Goal: Task Accomplishment & Management: Manage account settings

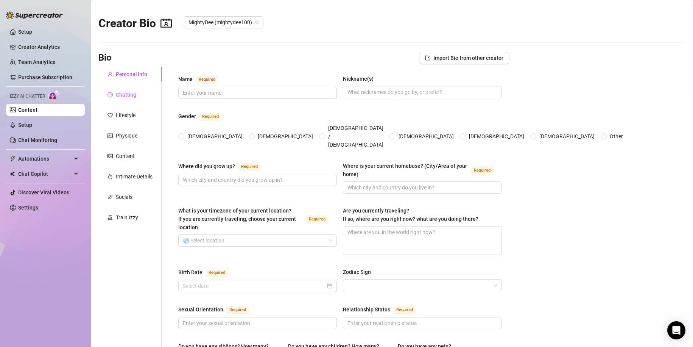
click at [122, 97] on div "Chatting" at bounding box center [126, 95] width 20 height 8
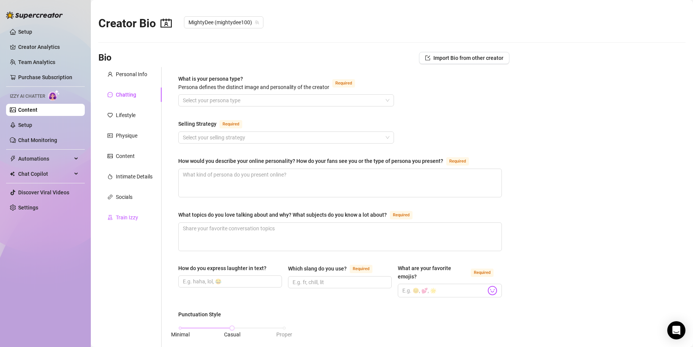
click at [123, 214] on div "Train Izzy" at bounding box center [127, 217] width 22 height 8
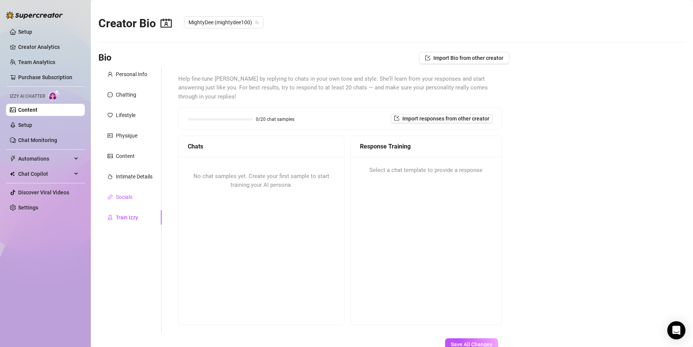
click at [123, 200] on div "Socials" at bounding box center [124, 197] width 17 height 8
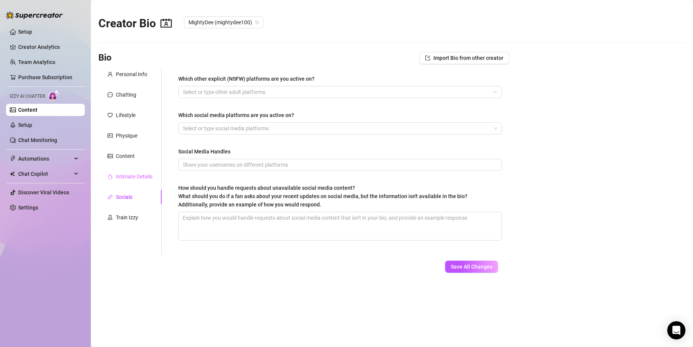
click at [125, 181] on div "Intimate Details" at bounding box center [129, 176] width 63 height 14
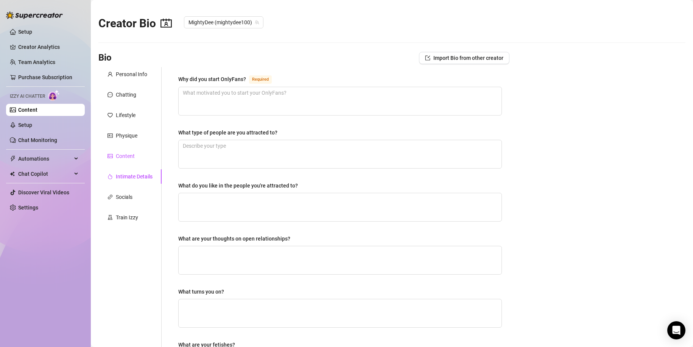
click at [119, 158] on div "Content" at bounding box center [125, 156] width 19 height 8
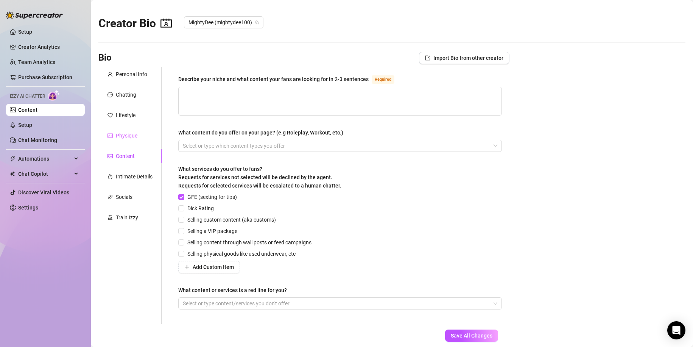
click at [121, 130] on div "Physique" at bounding box center [129, 135] width 63 height 14
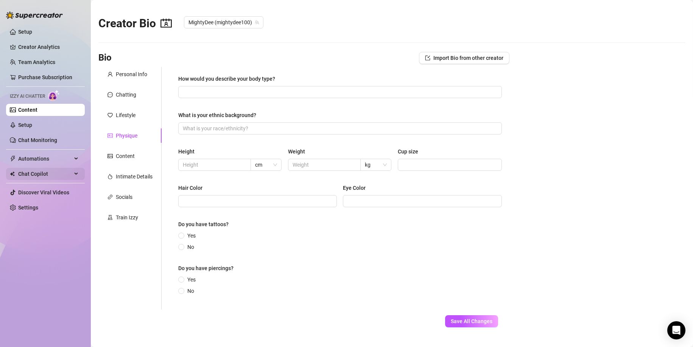
click at [43, 175] on span "Chat Copilot" at bounding box center [45, 174] width 54 height 12
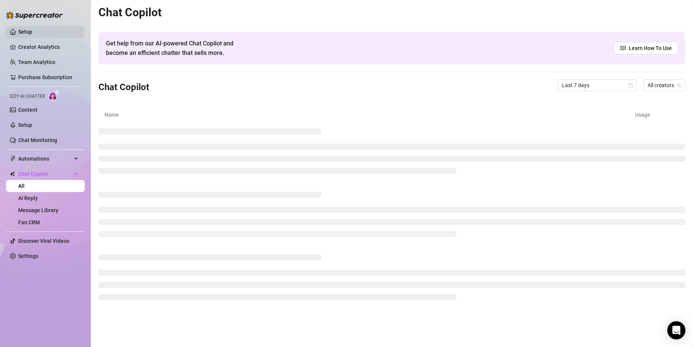
click at [29, 32] on link "Setup" at bounding box center [25, 32] width 14 height 6
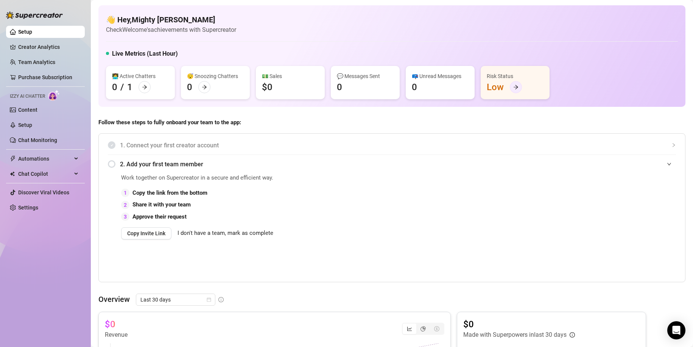
click at [518, 89] on icon "arrow-right" at bounding box center [515, 86] width 5 height 5
click at [53, 50] on link "Creator Analytics" at bounding box center [48, 47] width 61 height 12
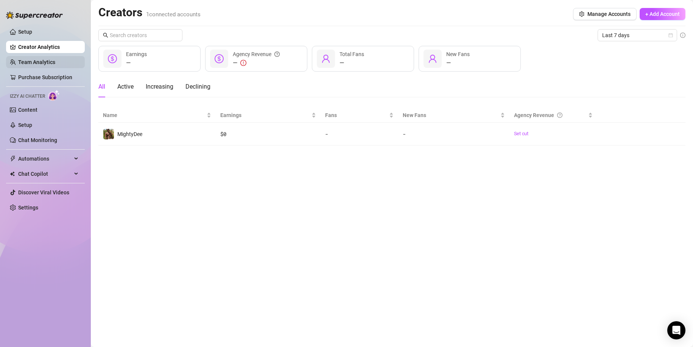
click at [48, 62] on link "Team Analytics" at bounding box center [36, 62] width 37 height 6
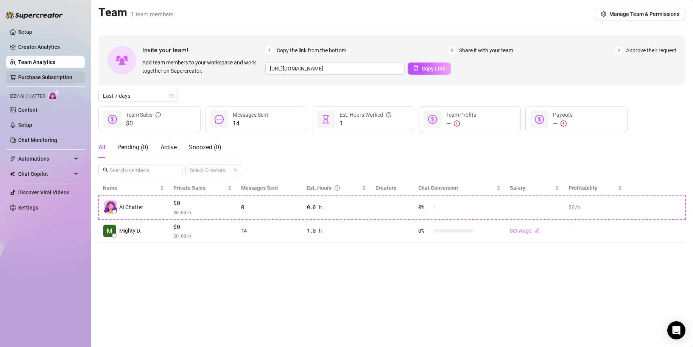
click at [42, 78] on link "Purchase Subscription" at bounding box center [45, 77] width 54 height 6
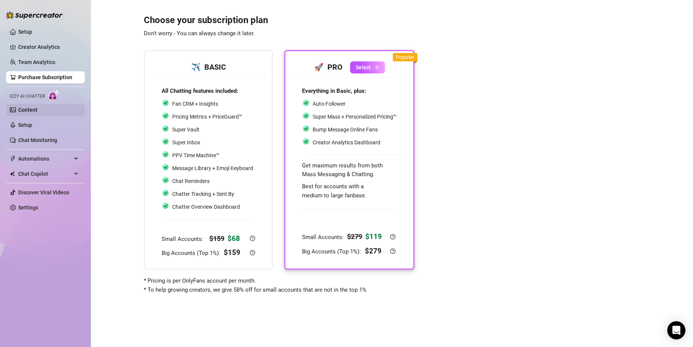
click at [37, 110] on link "Content" at bounding box center [27, 110] width 19 height 6
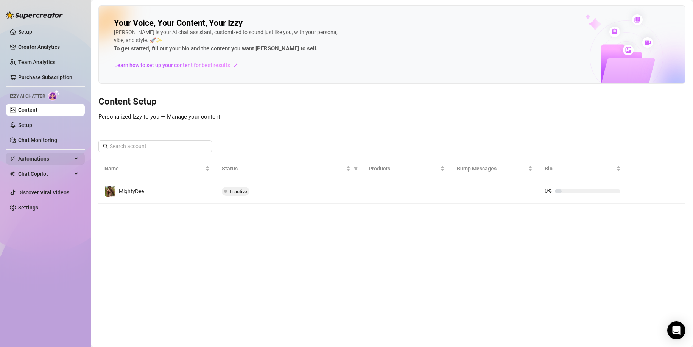
click at [36, 160] on span "Automations" at bounding box center [45, 159] width 54 height 12
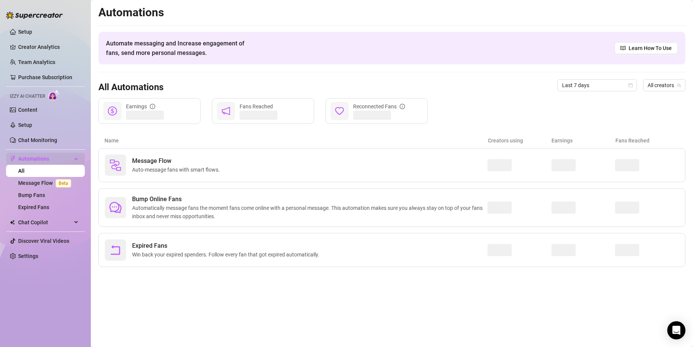
click at [36, 160] on span "Automations" at bounding box center [45, 159] width 54 height 12
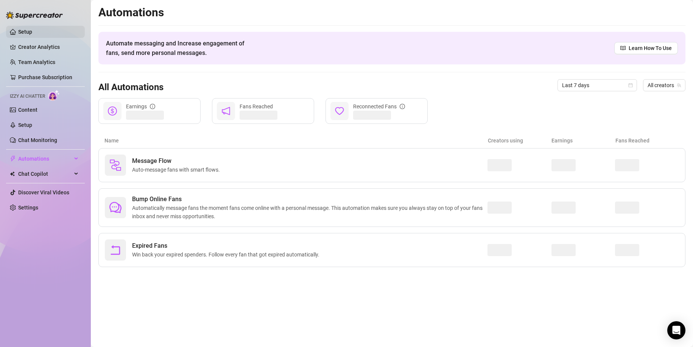
click at [32, 31] on link "Setup" at bounding box center [25, 32] width 14 height 6
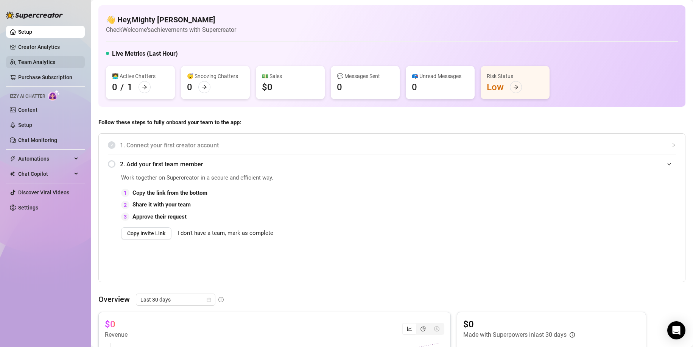
click at [45, 59] on link "Team Analytics" at bounding box center [36, 62] width 37 height 6
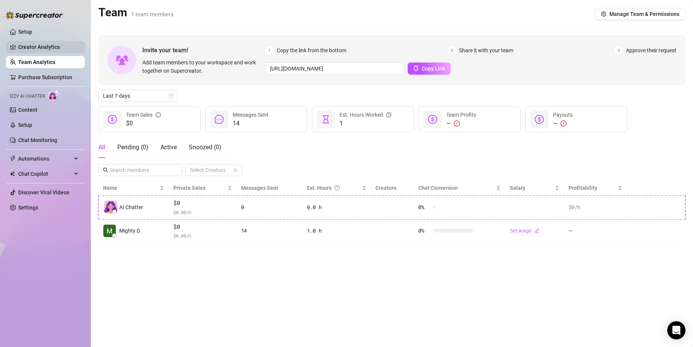
click at [46, 47] on link "Creator Analytics" at bounding box center [48, 47] width 61 height 12
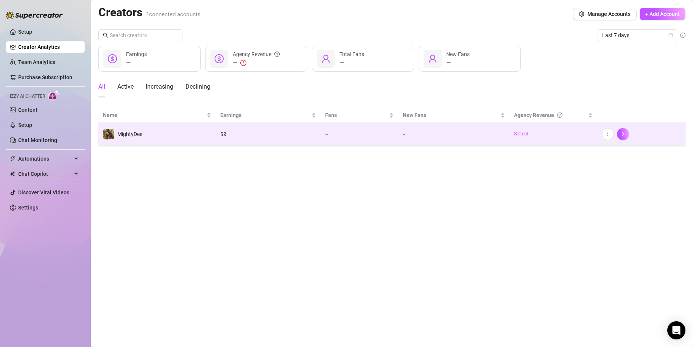
click at [517, 133] on link "Set cut" at bounding box center [553, 134] width 79 height 8
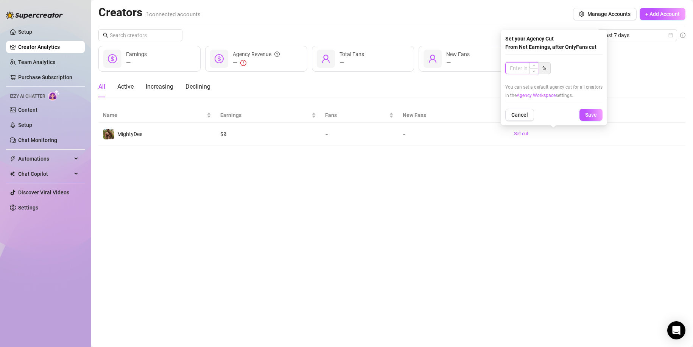
click at [526, 69] on input at bounding box center [522, 67] width 32 height 11
type input "100"
click at [588, 115] on span "Save" at bounding box center [591, 115] width 12 height 6
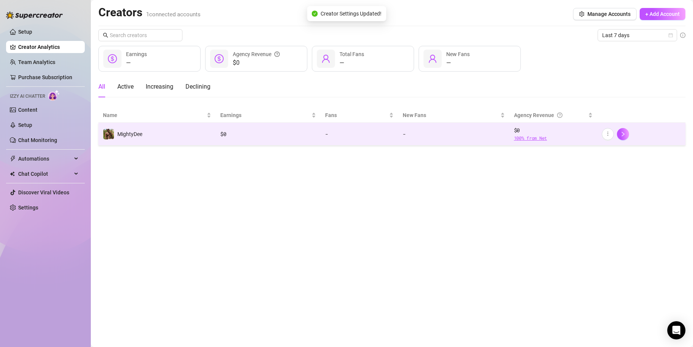
click at [537, 136] on span "100 % from Net" at bounding box center [553, 137] width 79 height 7
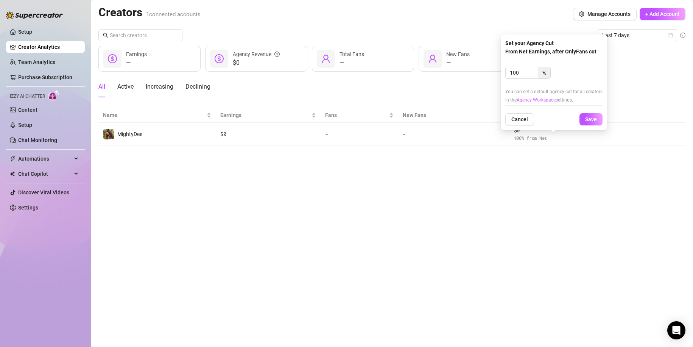
click at [546, 100] on link "Agency Workspace" at bounding box center [536, 99] width 39 height 5
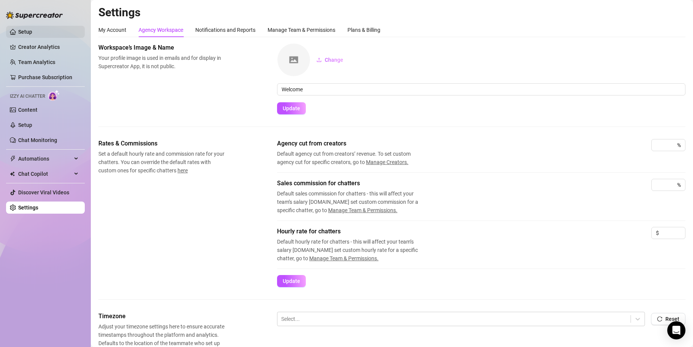
click at [24, 35] on link "Setup" at bounding box center [25, 32] width 14 height 6
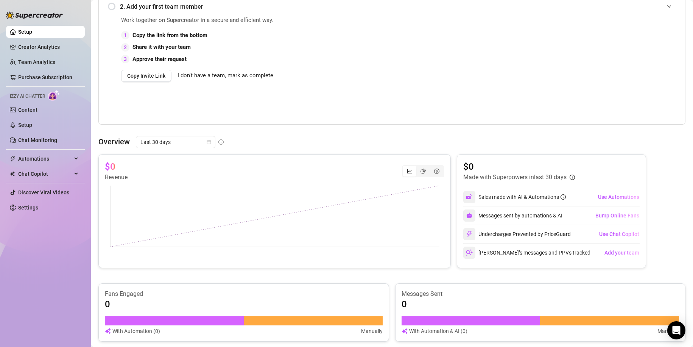
scroll to position [76, 0]
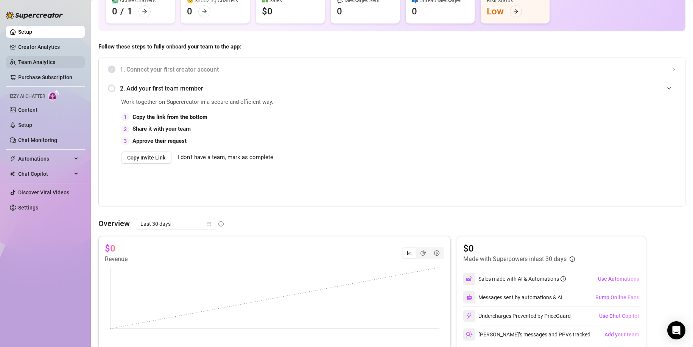
click at [47, 65] on link "Team Analytics" at bounding box center [36, 62] width 37 height 6
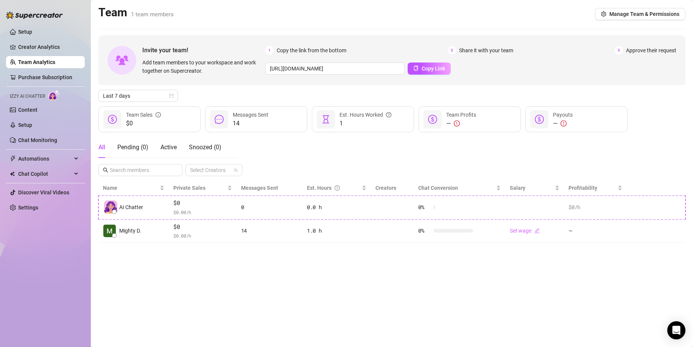
click at [45, 39] on ul "Setup Creator Analytics Team Analytics Purchase Subscription Izzy AI Chatter Co…" at bounding box center [45, 120] width 79 height 194
click at [39, 49] on link "Creator Analytics" at bounding box center [48, 47] width 61 height 12
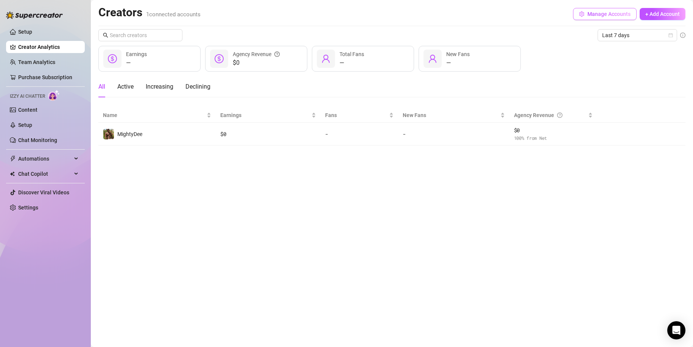
click at [606, 18] on button "Manage Accounts" at bounding box center [605, 14] width 64 height 12
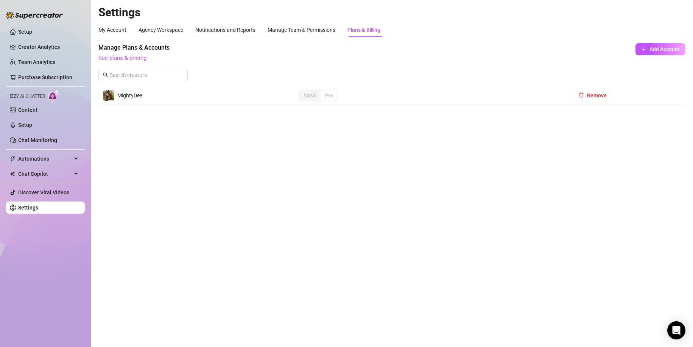
click at [148, 90] on td "MightyDee" at bounding box center [196, 95] width 196 height 19
click at [137, 98] on span "MightyDee" at bounding box center [129, 95] width 25 height 6
click at [309, 27] on div "Manage Team & Permissions" at bounding box center [302, 30] width 68 height 8
click at [226, 31] on div "Notifications and Reports" at bounding box center [225, 30] width 60 height 8
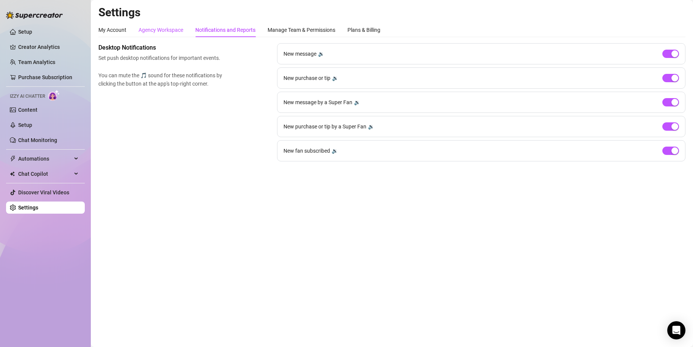
click at [158, 27] on div "Agency Workspace" at bounding box center [161, 30] width 45 height 8
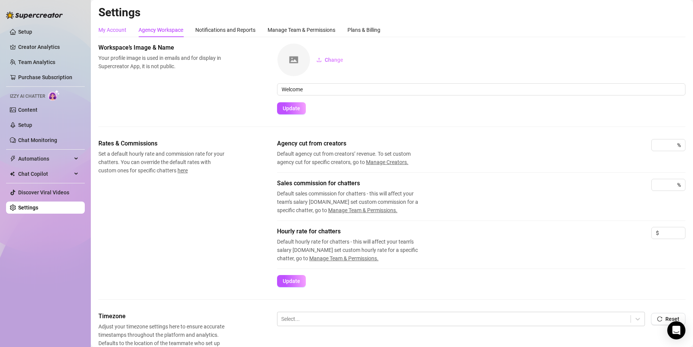
click at [120, 27] on div "My Account" at bounding box center [112, 30] width 28 height 8
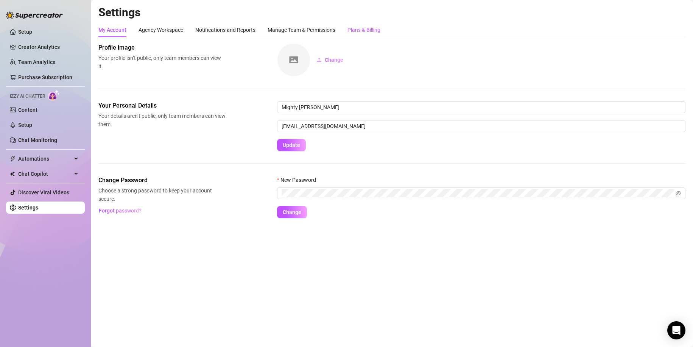
click at [353, 27] on div "Plans & Billing" at bounding box center [364, 30] width 33 height 8
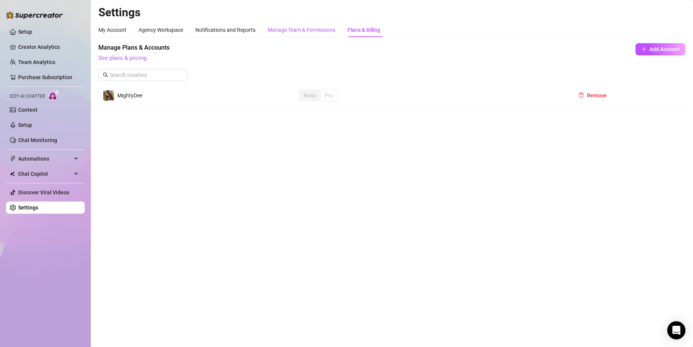
click at [316, 32] on div "Manage Team & Permissions" at bounding box center [302, 30] width 68 height 8
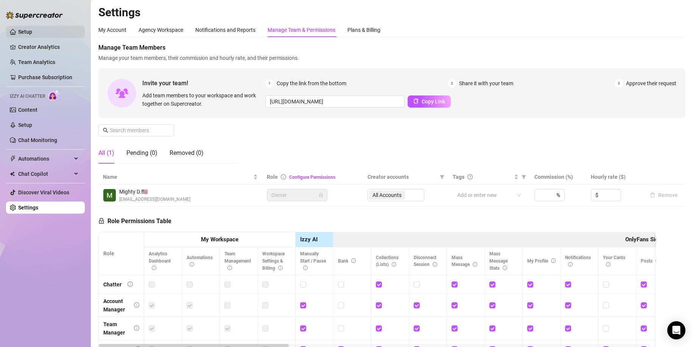
click at [18, 29] on link "Setup" at bounding box center [25, 32] width 14 height 6
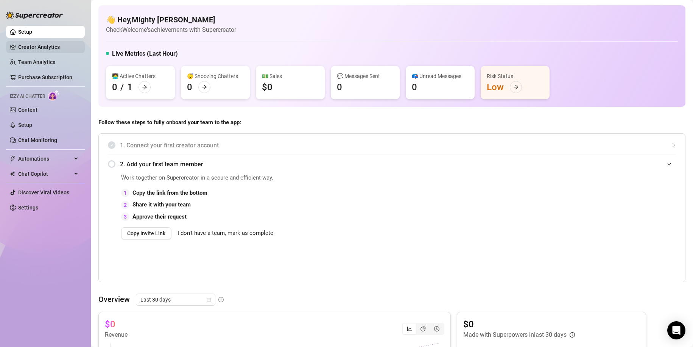
click at [38, 47] on link "Creator Analytics" at bounding box center [48, 47] width 61 height 12
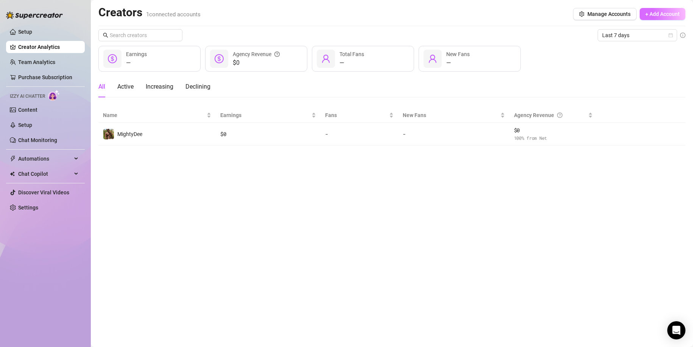
click at [648, 12] on span "+ Add Account" at bounding box center [663, 14] width 34 height 6
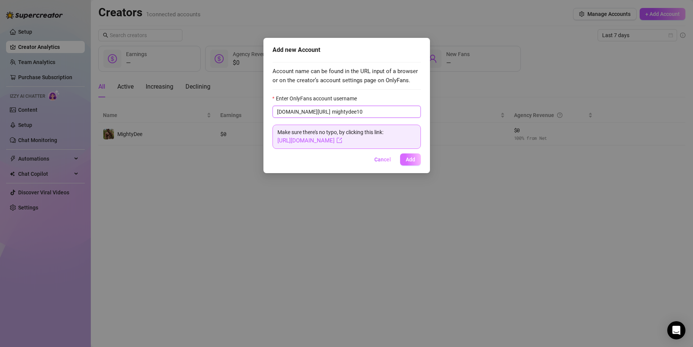
type input "mightydee10"
click at [413, 158] on span "Add" at bounding box center [410, 159] width 9 height 6
click at [410, 165] on button "Add" at bounding box center [410, 159] width 21 height 12
click at [410, 162] on span "Add" at bounding box center [410, 159] width 9 height 6
click at [414, 162] on span "Add" at bounding box center [410, 159] width 9 height 6
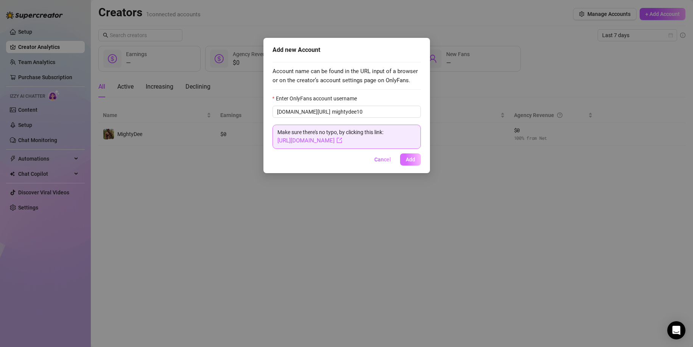
click at [413, 162] on span "Add" at bounding box center [410, 159] width 9 height 6
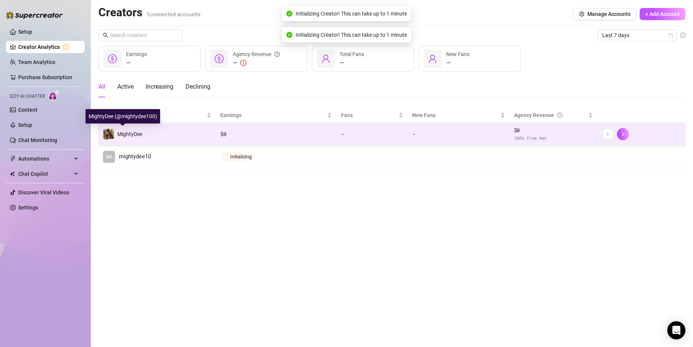
click at [125, 133] on span "MightyDee" at bounding box center [129, 134] width 25 height 6
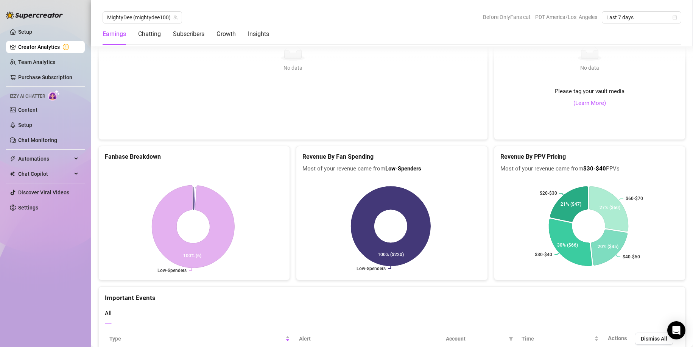
scroll to position [1218, 0]
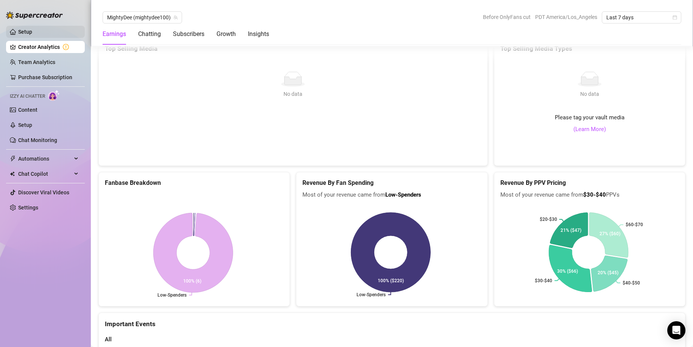
click at [22, 31] on link "Setup" at bounding box center [25, 32] width 14 height 6
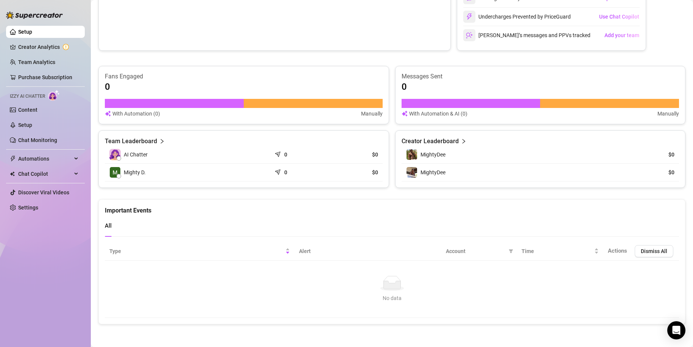
scroll to position [375, 0]
click at [33, 42] on link "Creator Analytics" at bounding box center [48, 47] width 61 height 12
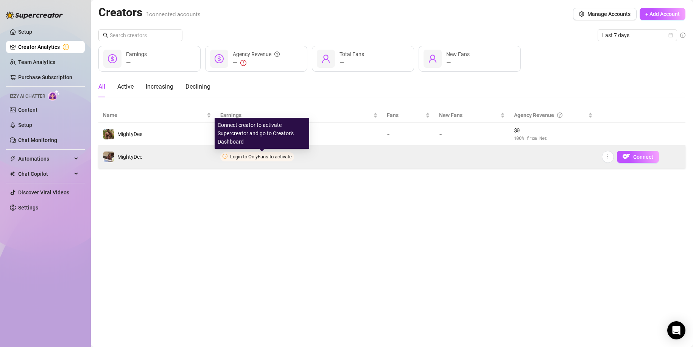
click at [247, 154] on span "Login to OnlyFans to activate" at bounding box center [261, 157] width 62 height 6
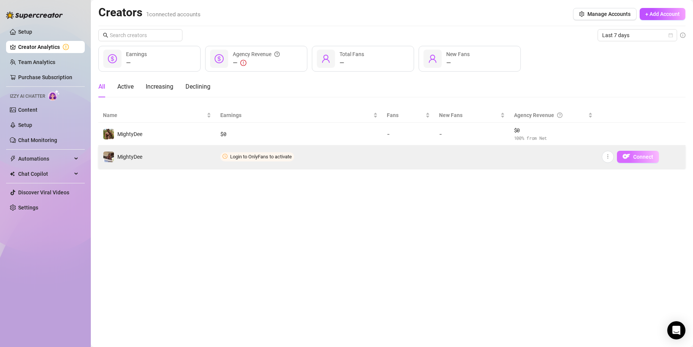
click at [636, 154] on span "Connect" at bounding box center [644, 157] width 20 height 6
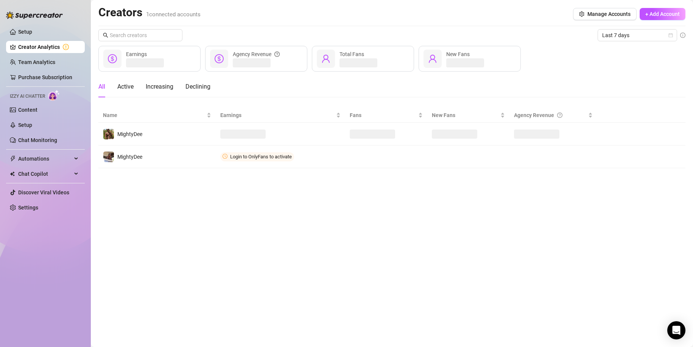
click at [371, 241] on main "Creators 1 connected accounts Manage Accounts + Add Account Last 7 days Earning…" at bounding box center [392, 173] width 602 height 347
